Goal: Task Accomplishment & Management: Manage account settings

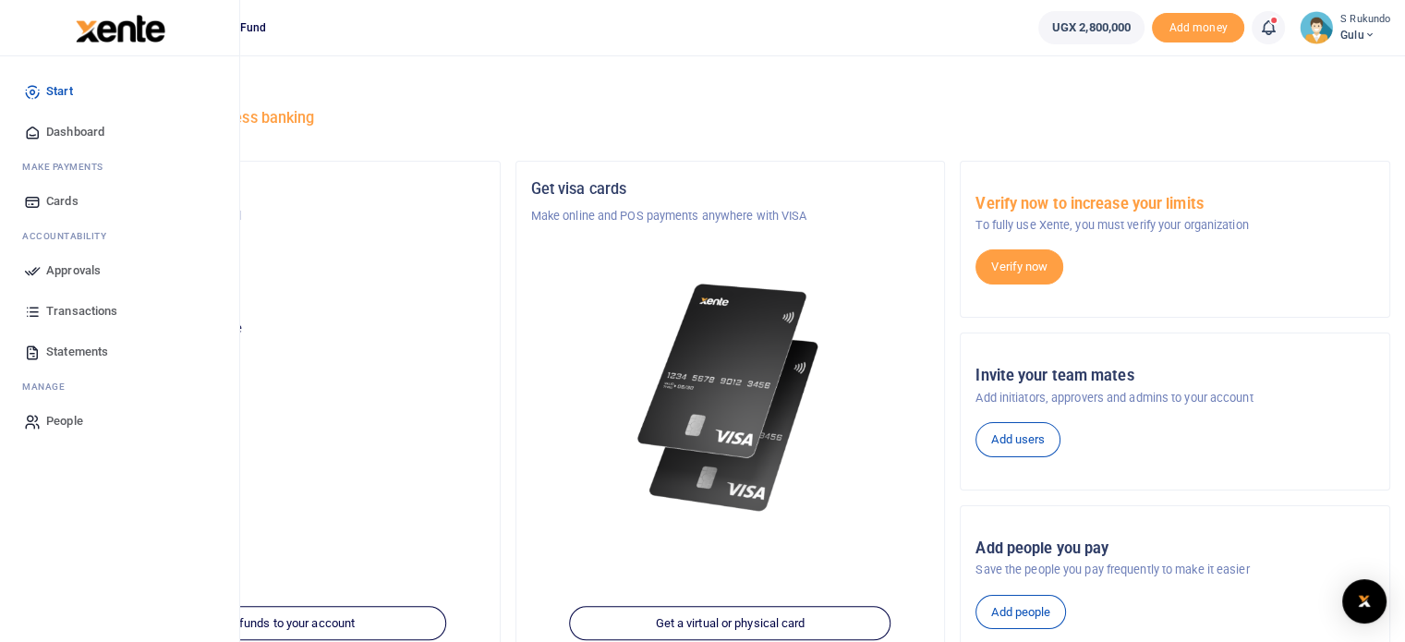
click at [59, 269] on span "Approvals" at bounding box center [73, 271] width 55 height 18
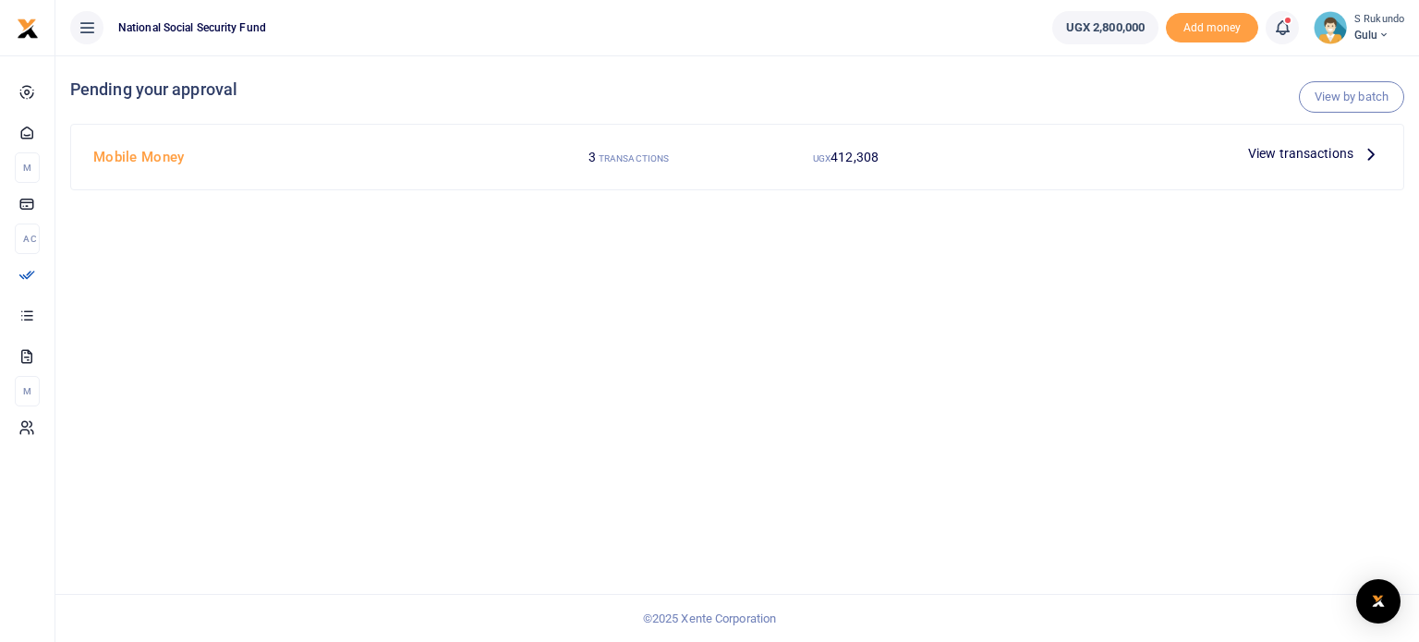
click at [1372, 145] on icon at bounding box center [1371, 153] width 20 height 20
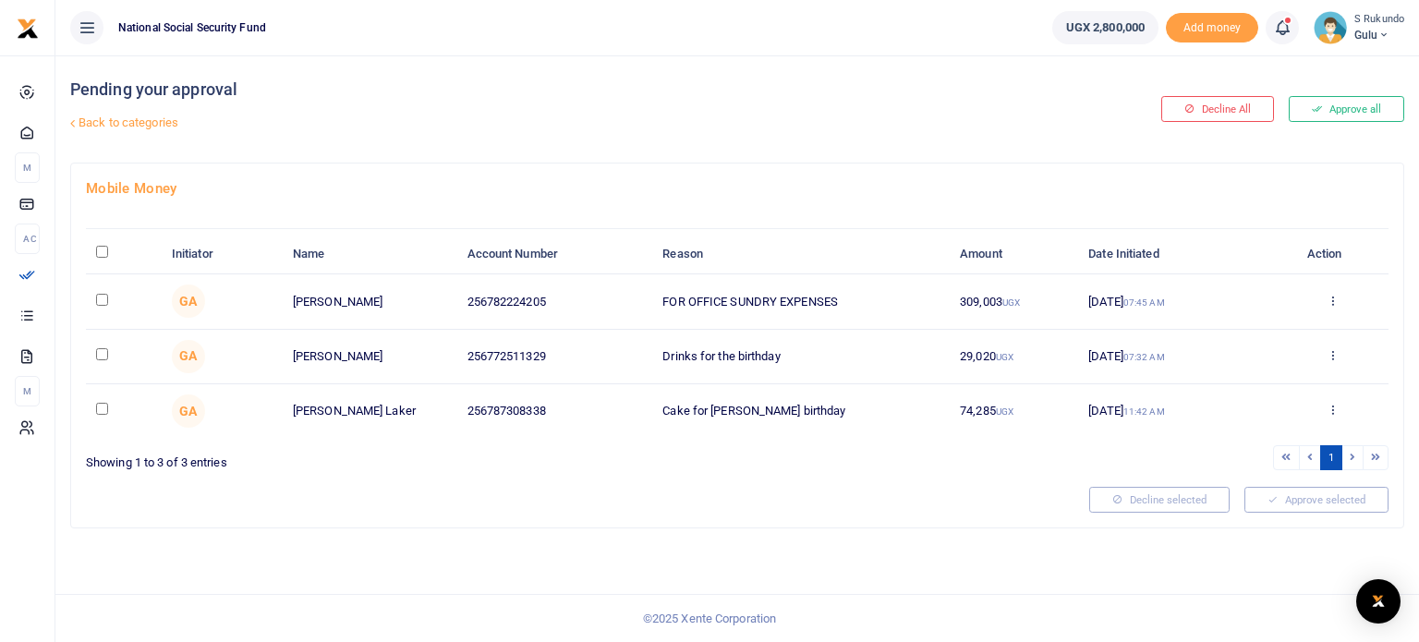
click at [98, 251] on input "\a \a : activate to sort column descending" at bounding box center [102, 252] width 12 height 12
checkbox input "true"
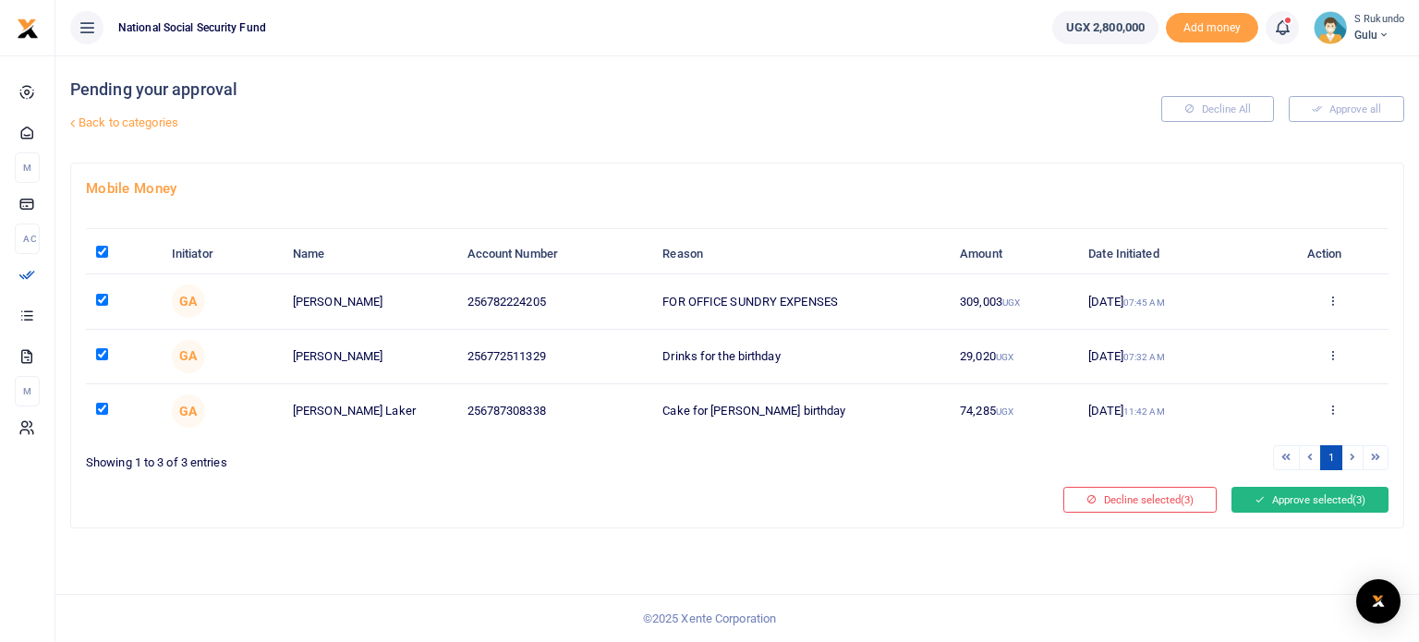
click at [1293, 495] on button "Approve selected (3)" at bounding box center [1310, 500] width 157 height 26
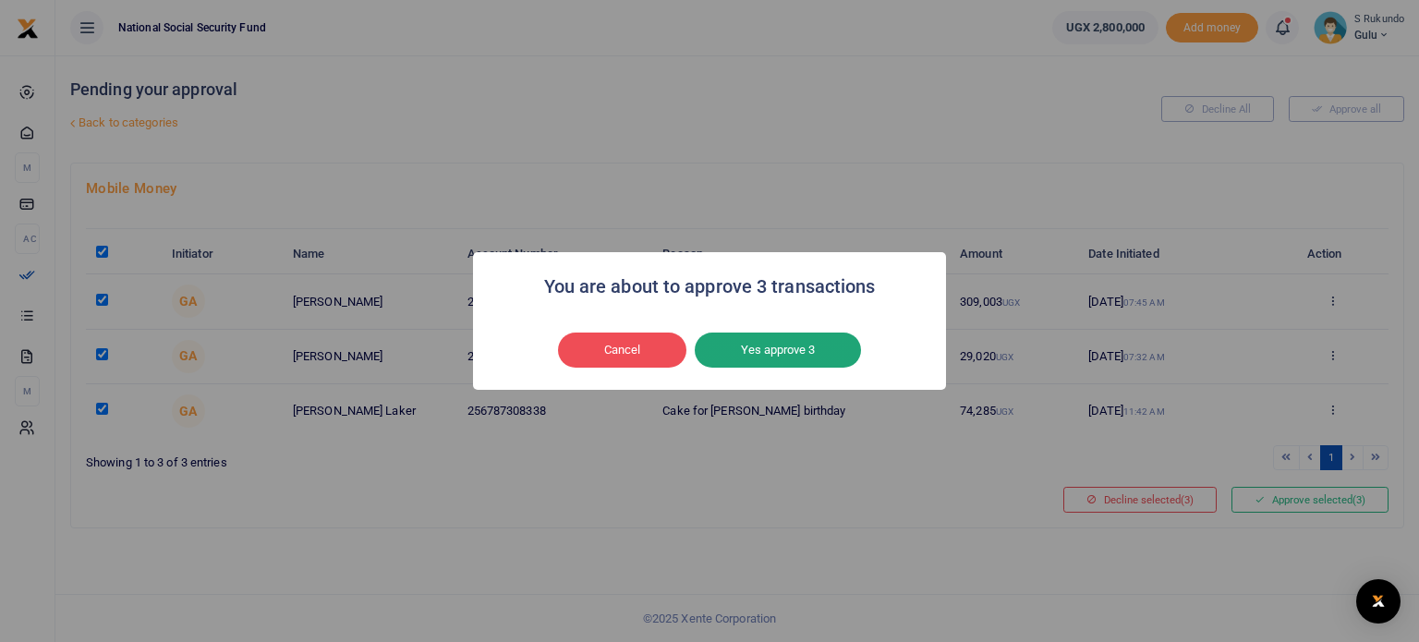
click at [798, 355] on button "Yes approve 3" at bounding box center [778, 350] width 166 height 35
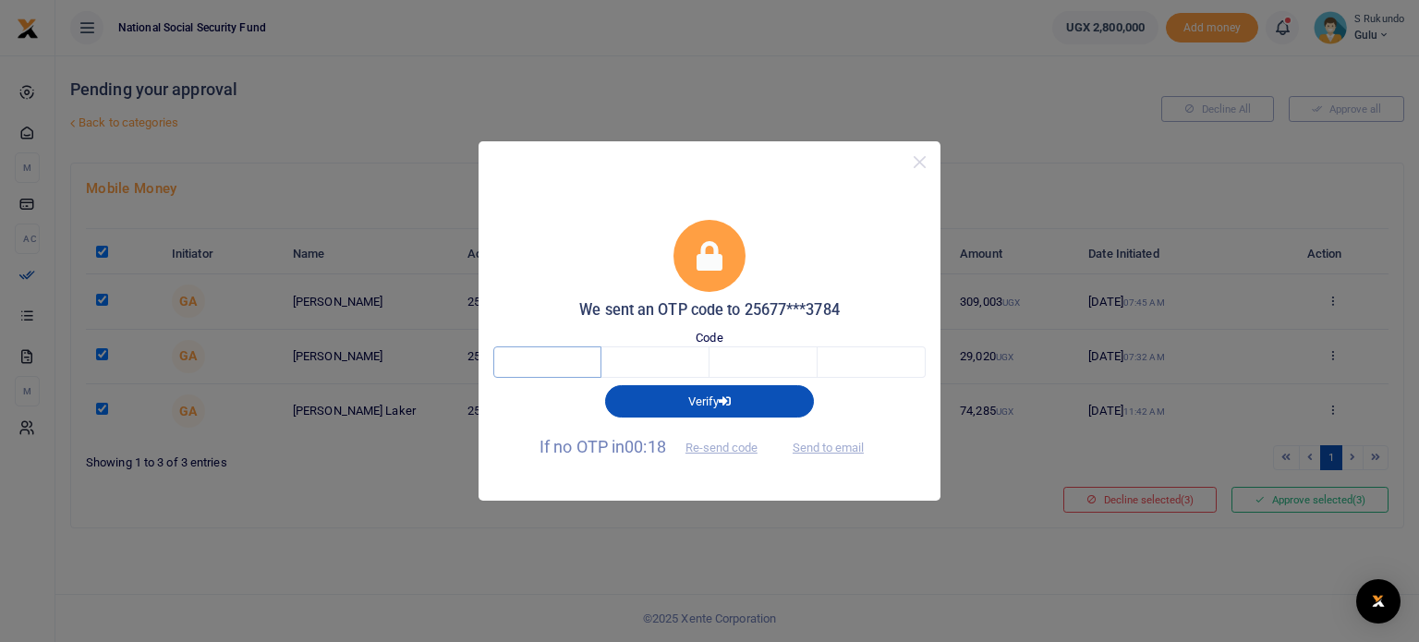
click at [570, 359] on input "text" at bounding box center [547, 362] width 108 height 31
type input "9"
type input "5"
type input "4"
